Goal: Communication & Community: Answer question/provide support

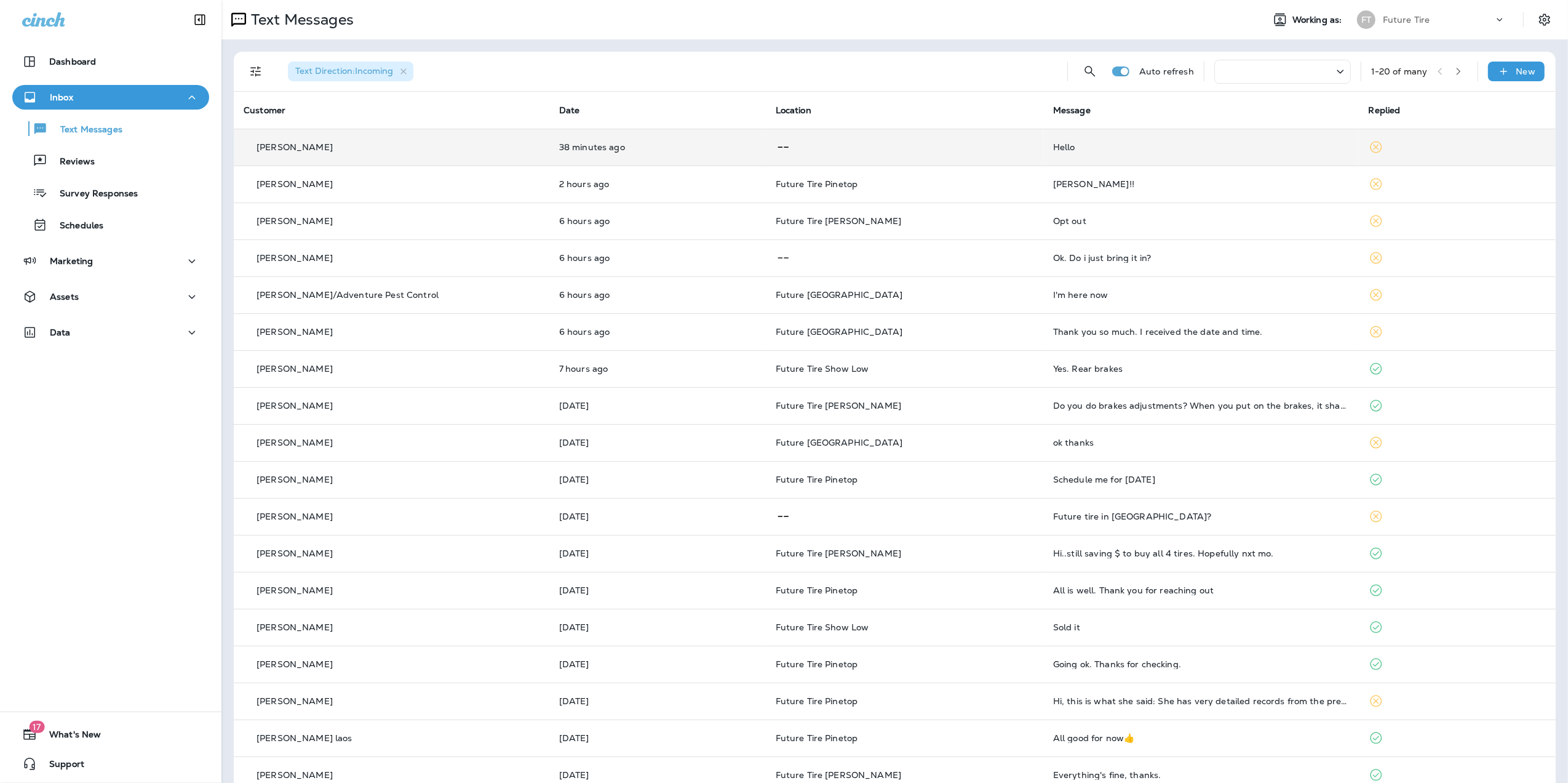
click at [1146, 145] on div "Hello" at bounding box center [1201, 147] width 296 height 10
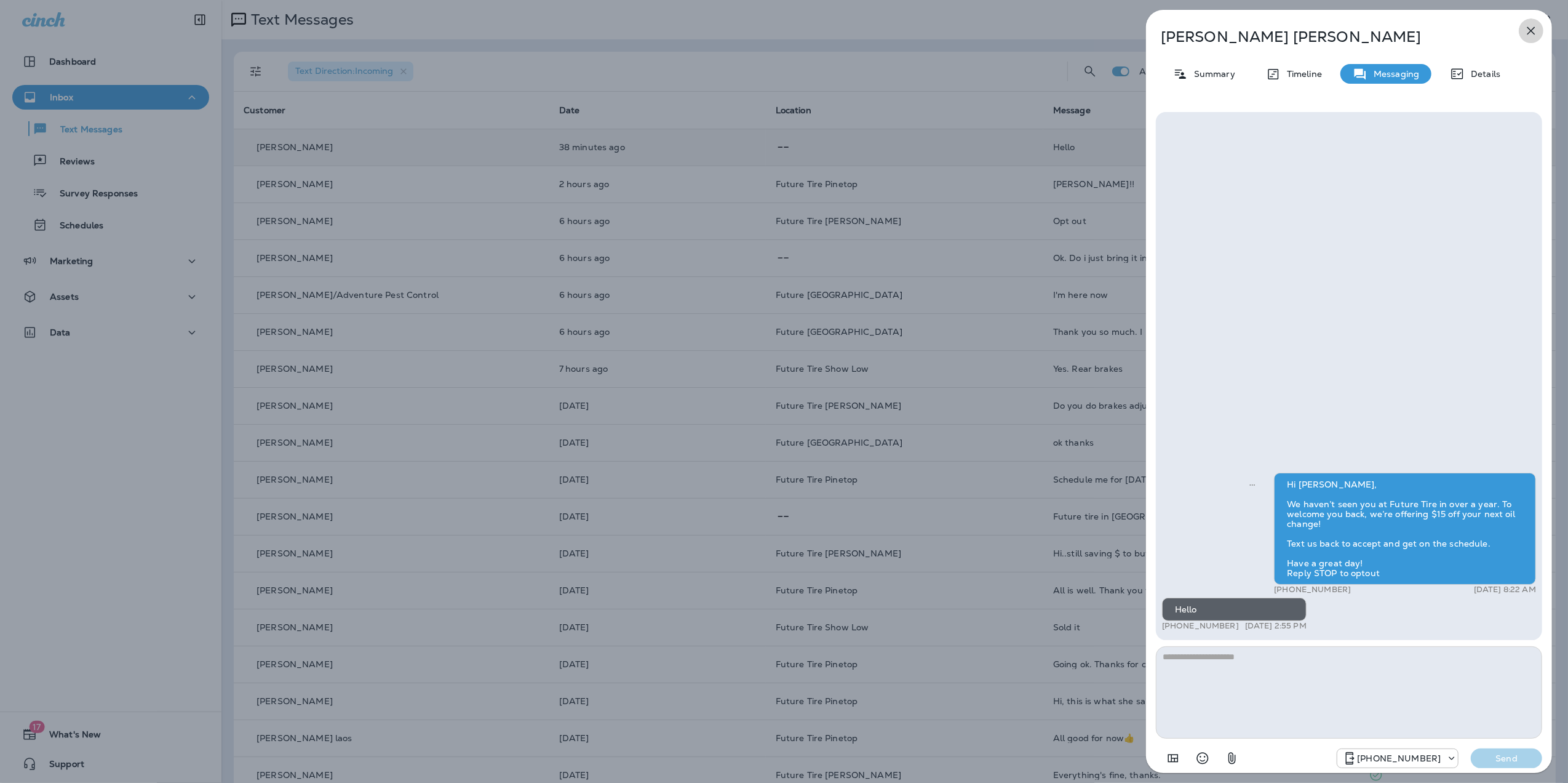
click at [1533, 28] on icon "button" at bounding box center [1531, 31] width 15 height 15
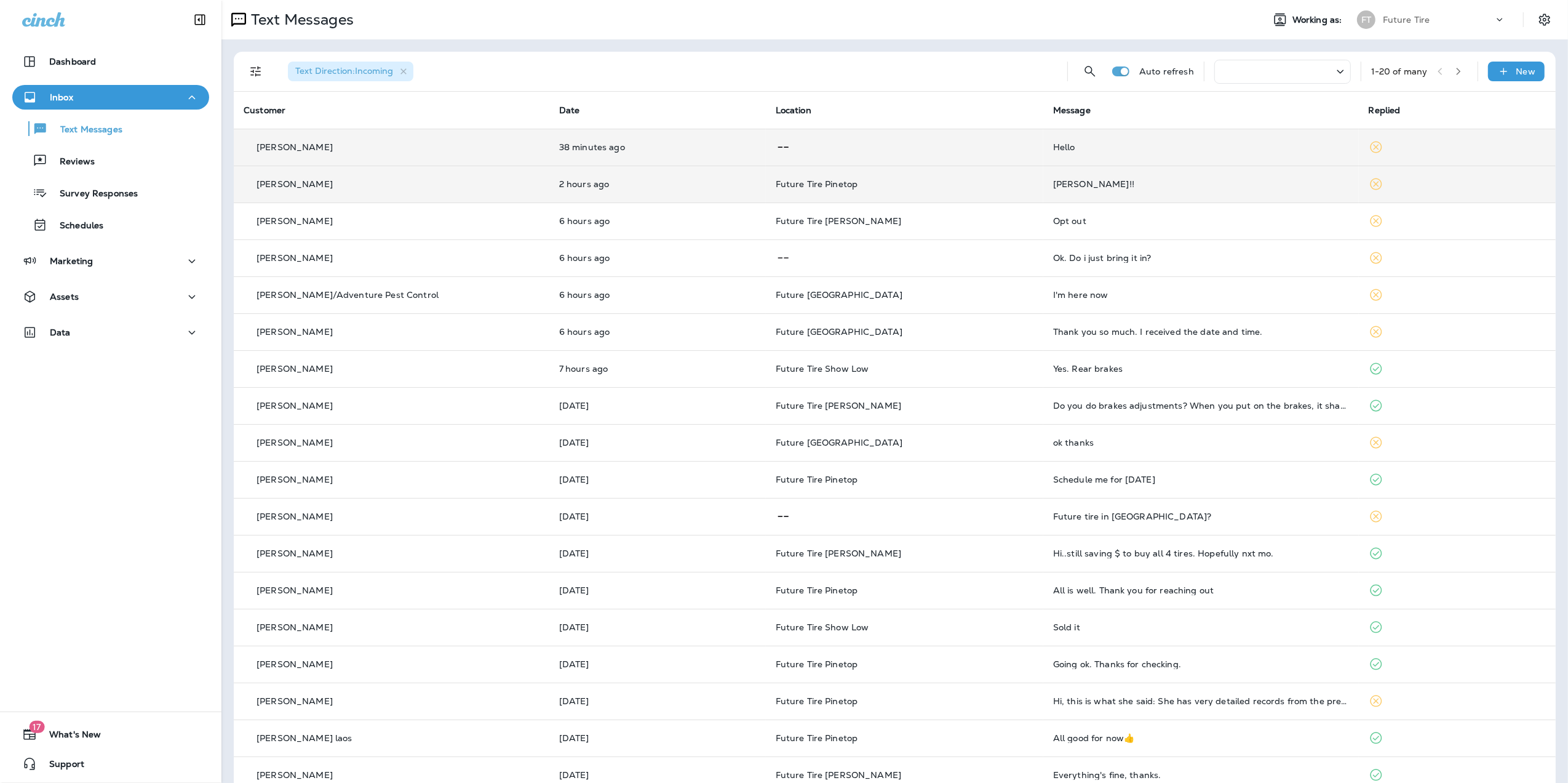
click at [1133, 183] on div "[PERSON_NAME]!!" at bounding box center [1201, 184] width 296 height 10
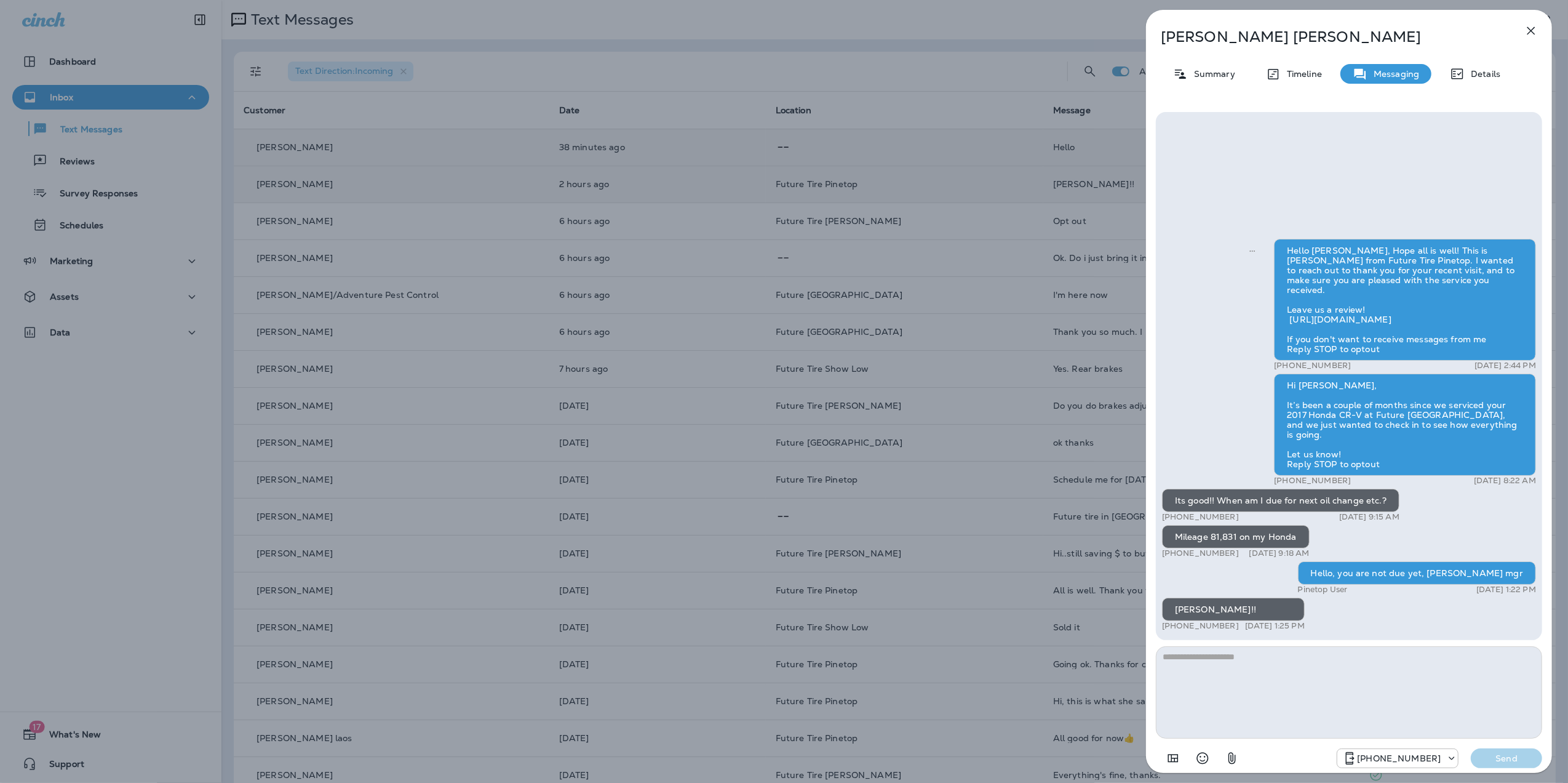
click at [1530, 28] on icon "button" at bounding box center [1531, 31] width 15 height 15
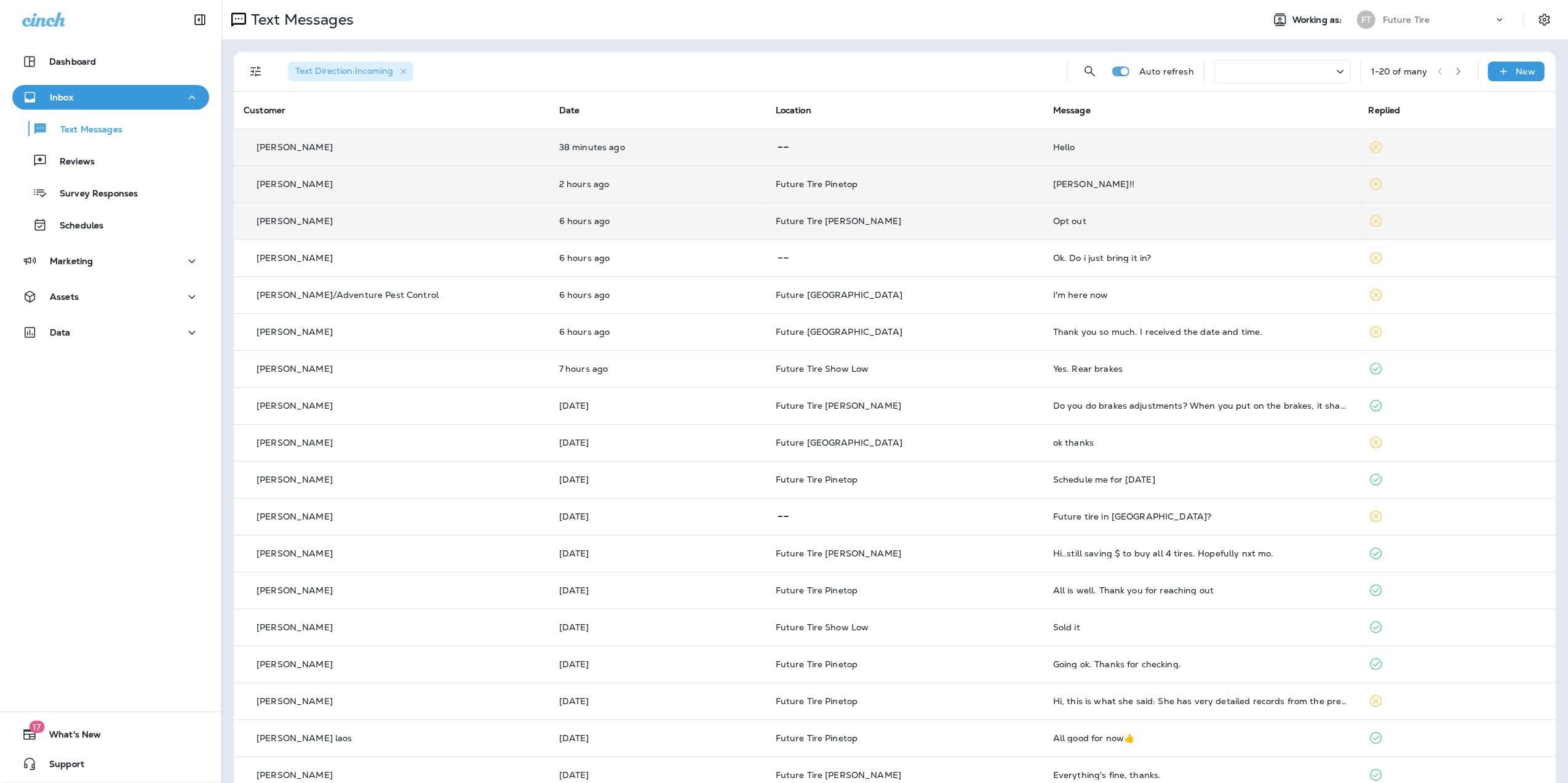
click at [1169, 222] on div "Opt out" at bounding box center [1201, 221] width 296 height 10
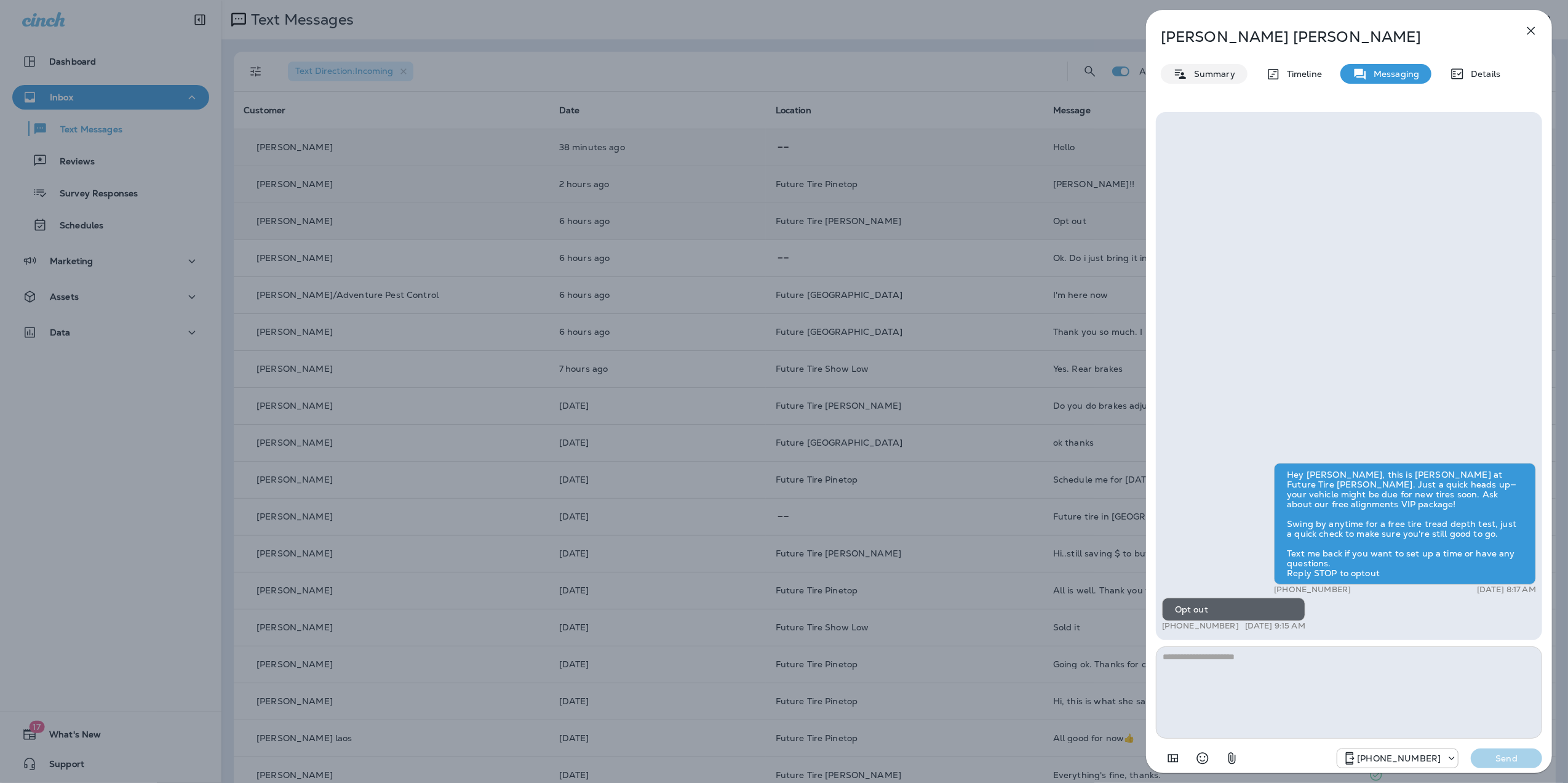
click at [1211, 70] on p "Summary" at bounding box center [1211, 74] width 47 height 10
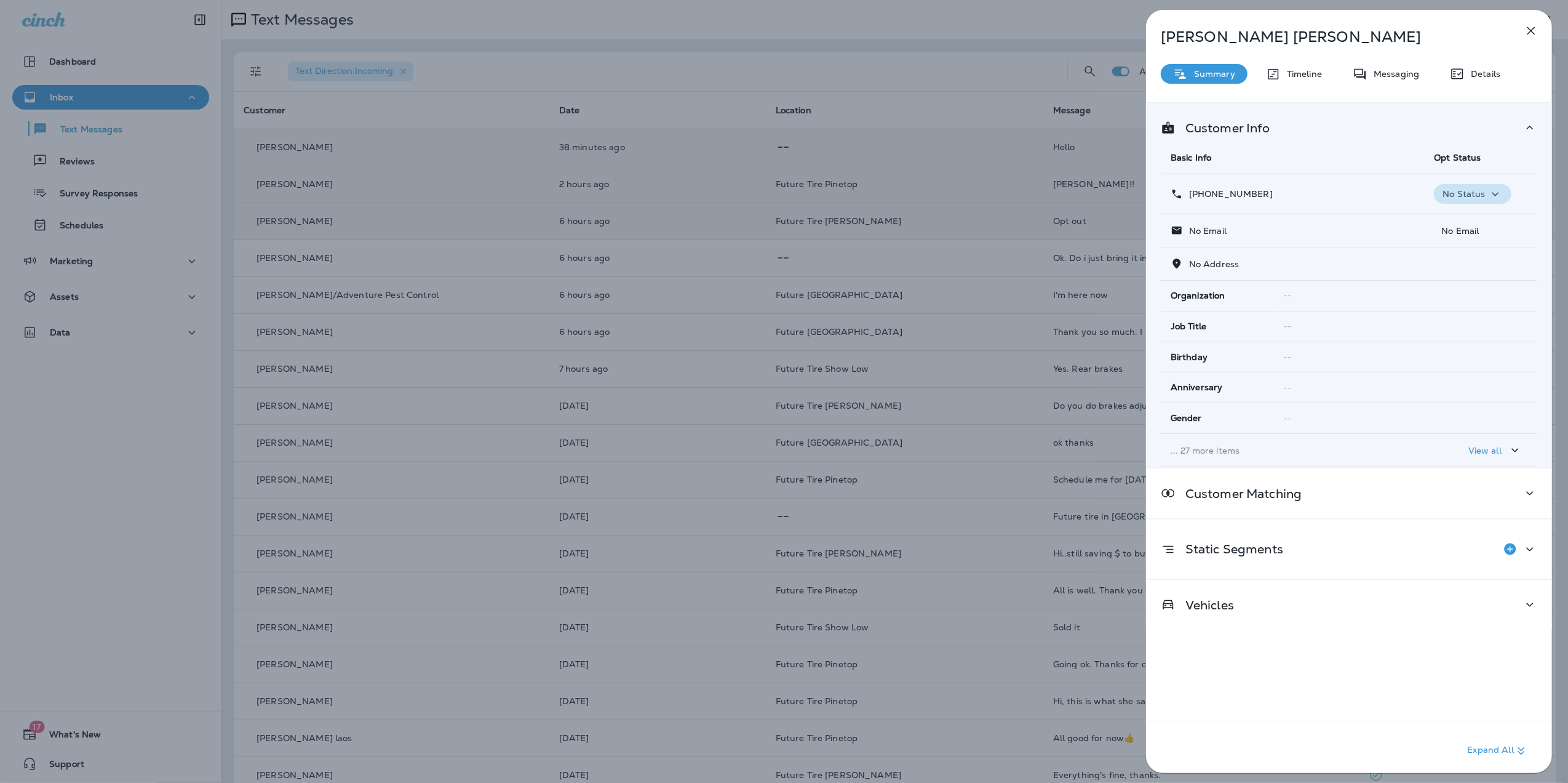
click at [1488, 193] on icon "button" at bounding box center [1495, 194] width 15 height 16
click at [1472, 219] on p "Opt out" at bounding box center [1464, 224] width 33 height 10
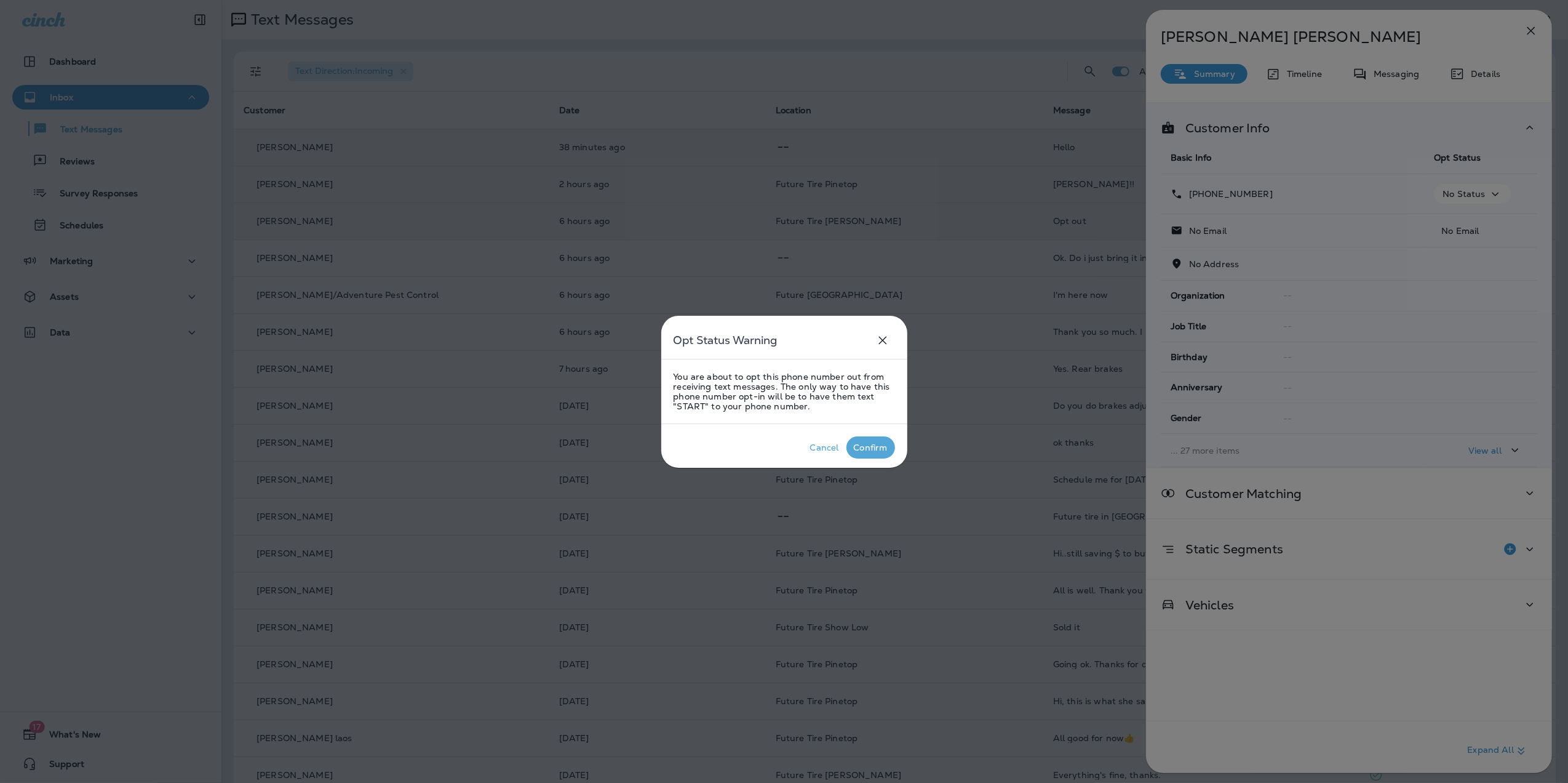
click at [870, 449] on div "Confirm" at bounding box center [871, 447] width 34 height 10
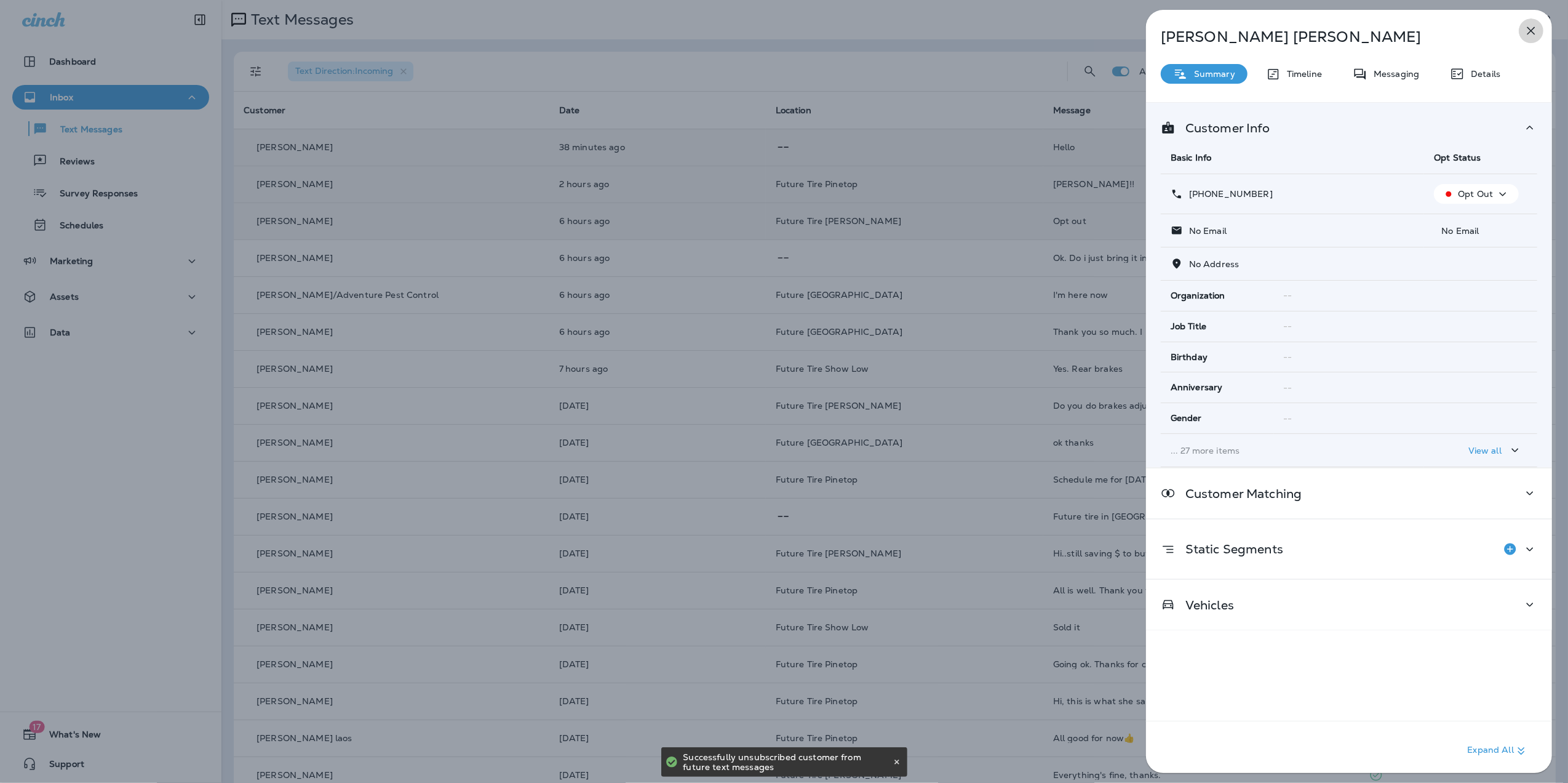
click at [1531, 31] on icon "button" at bounding box center [1531, 31] width 8 height 8
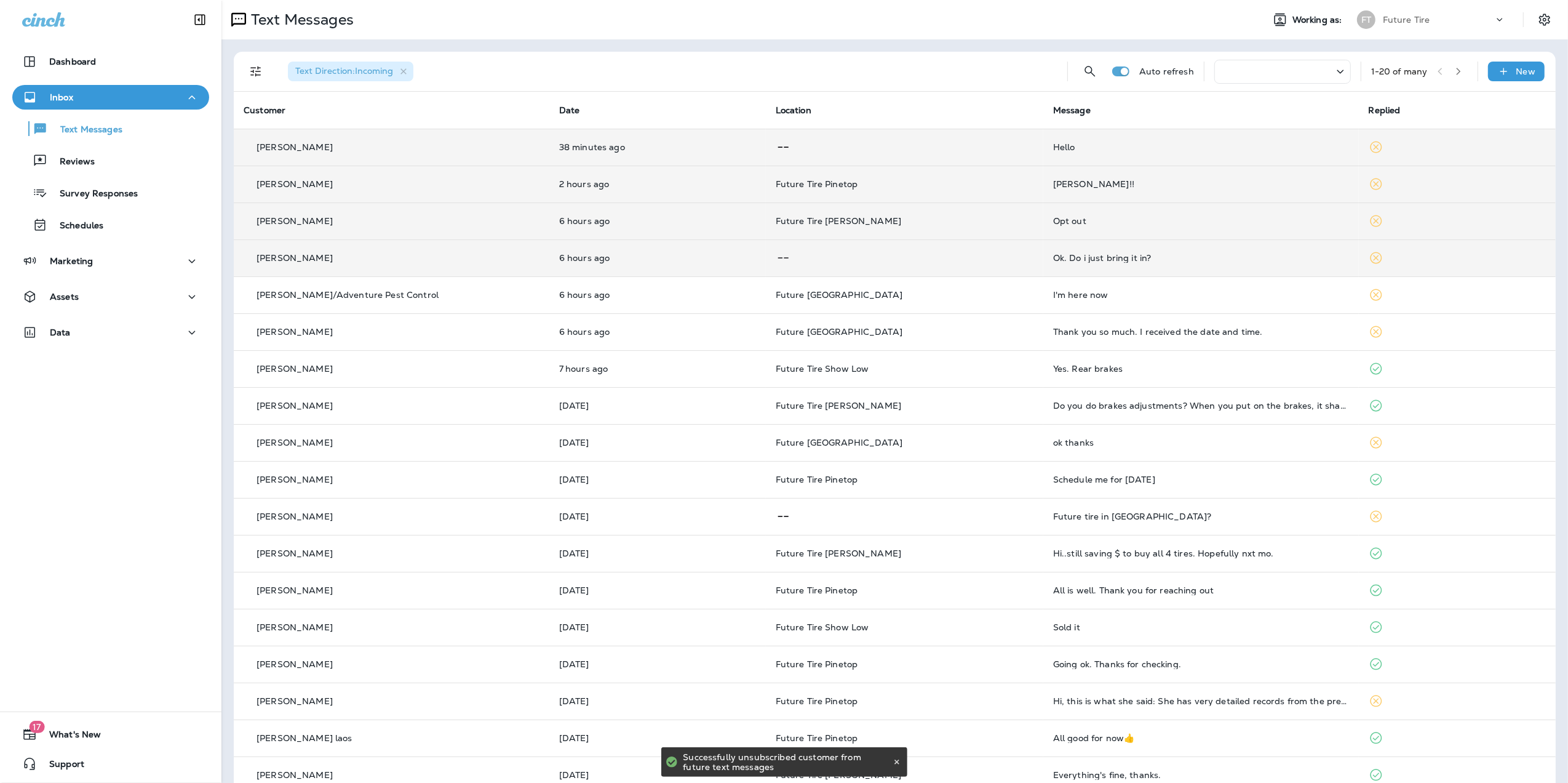
click at [1208, 255] on div "Ok. Do i just bring it in?" at bounding box center [1201, 258] width 296 height 10
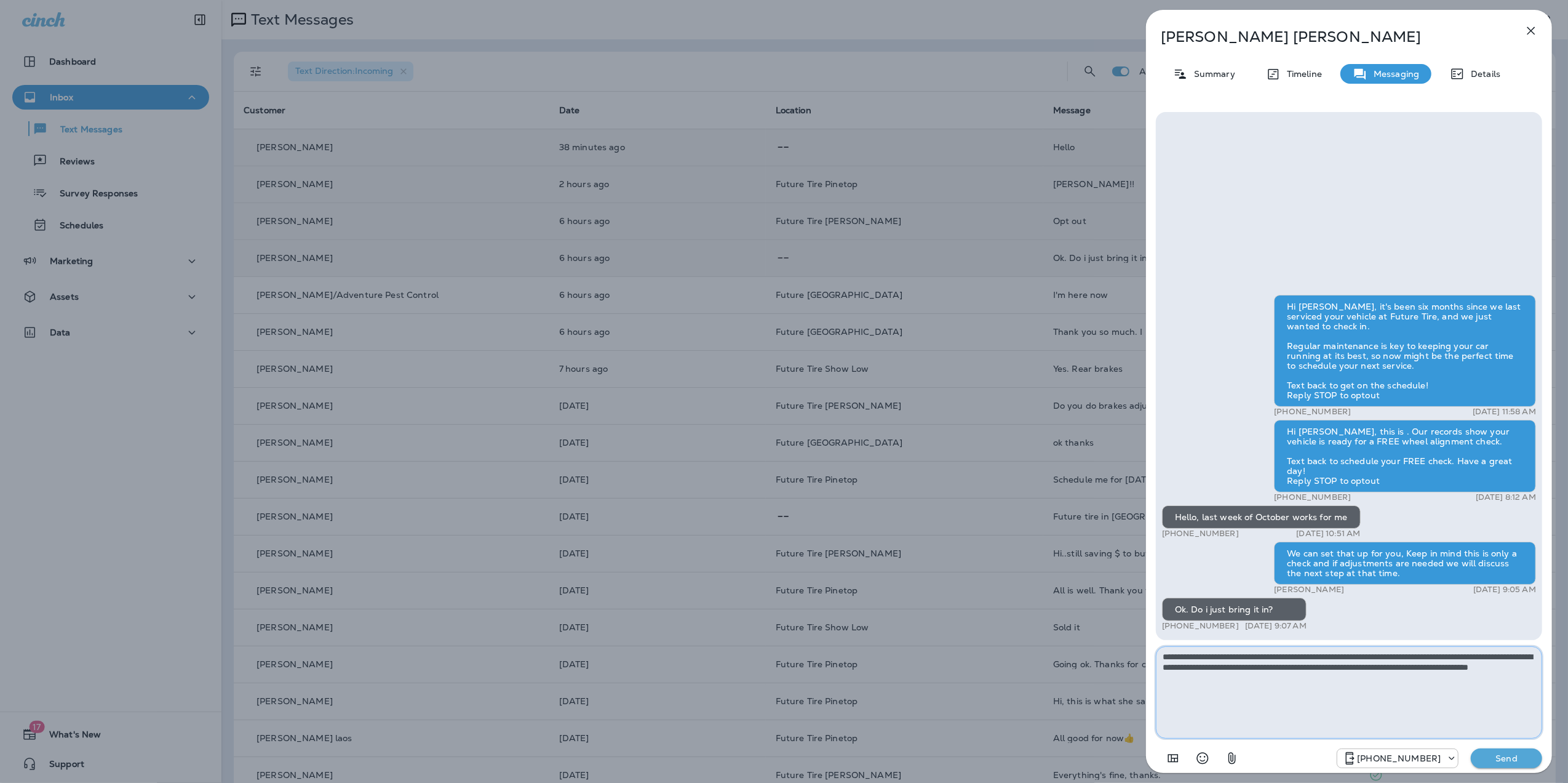
type textarea "**********"
click at [1509, 756] on p "Send" at bounding box center [1507, 758] width 51 height 11
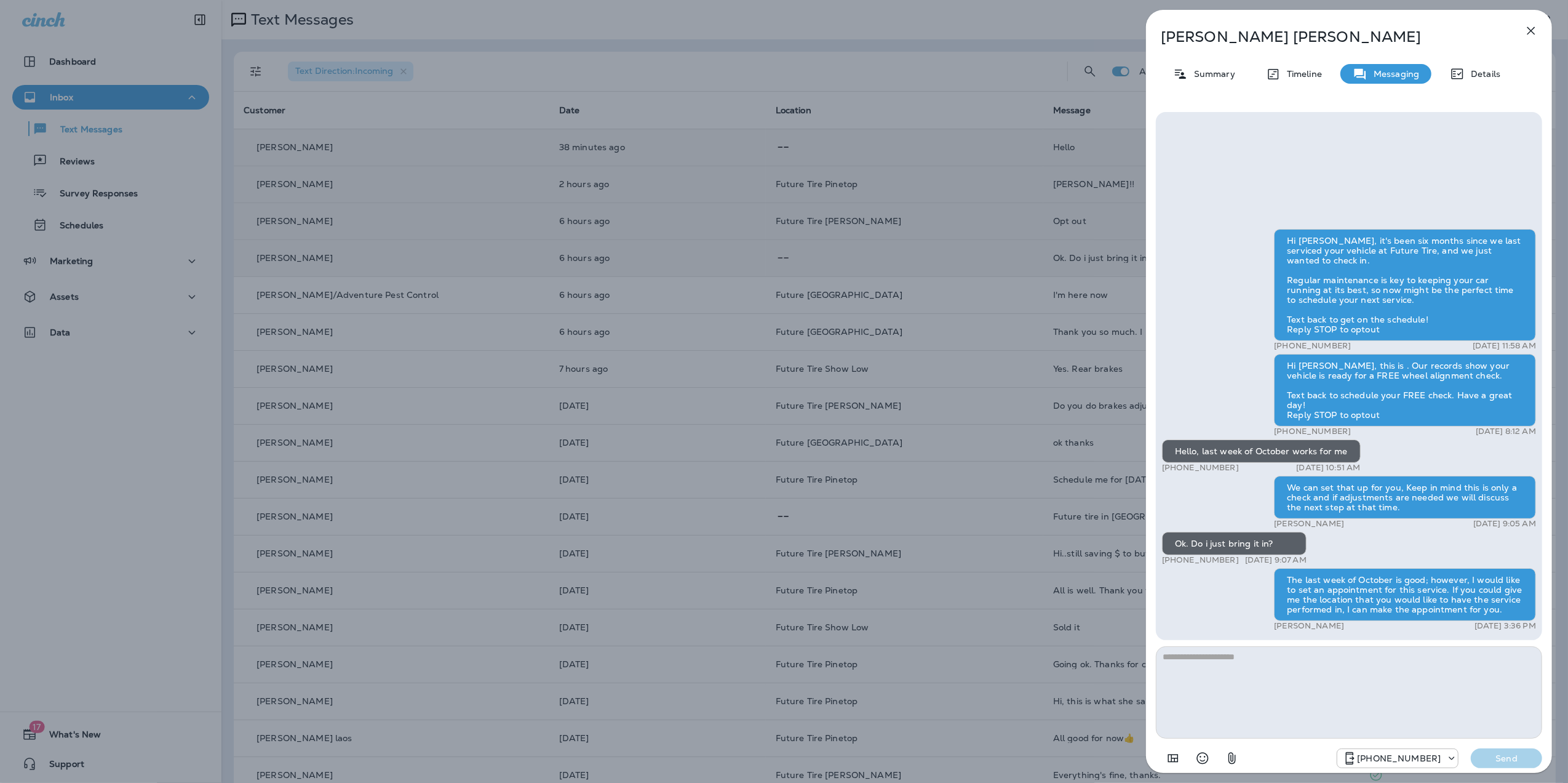
click at [1531, 31] on icon "button" at bounding box center [1531, 31] width 8 height 8
